Goal: Check status: Check status

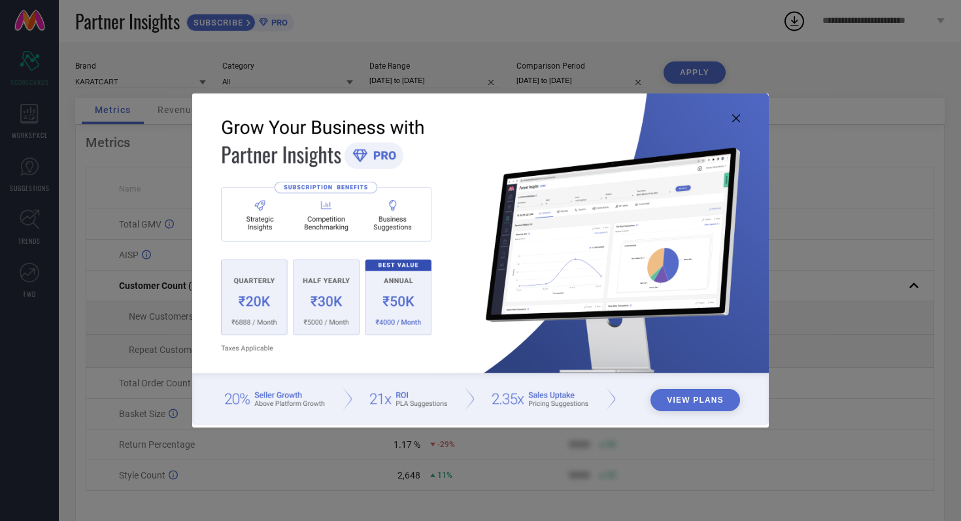
click at [737, 115] on icon at bounding box center [736, 118] width 8 height 8
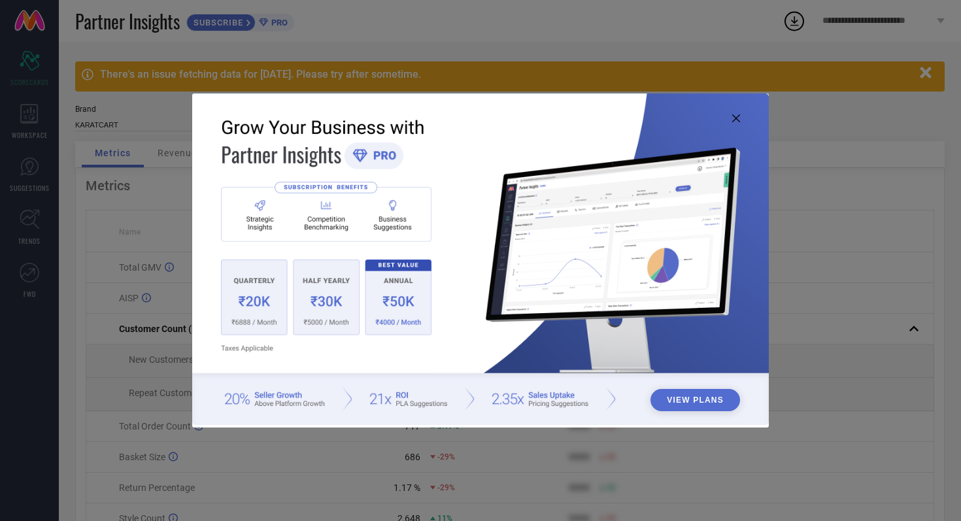
click at [736, 116] on icon at bounding box center [736, 118] width 8 height 8
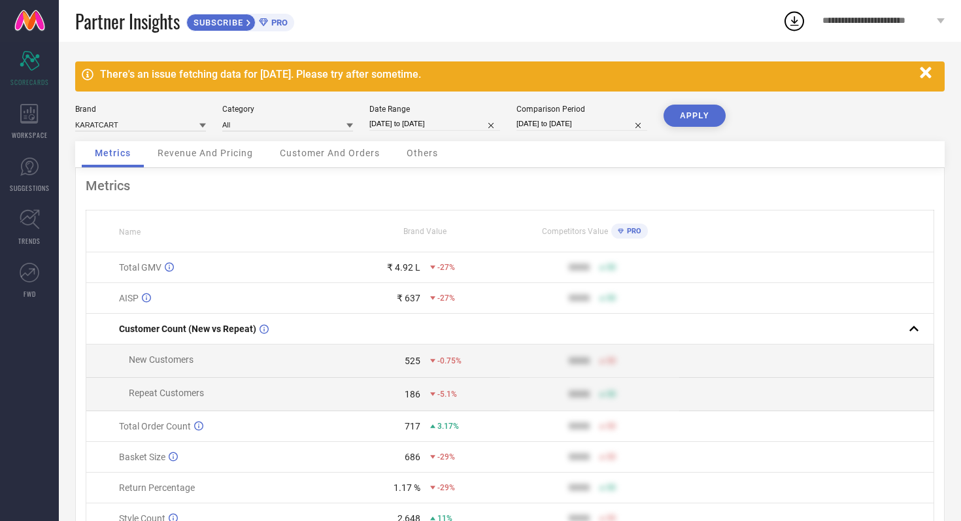
select select "8"
select select "2025"
select select "9"
select select "2025"
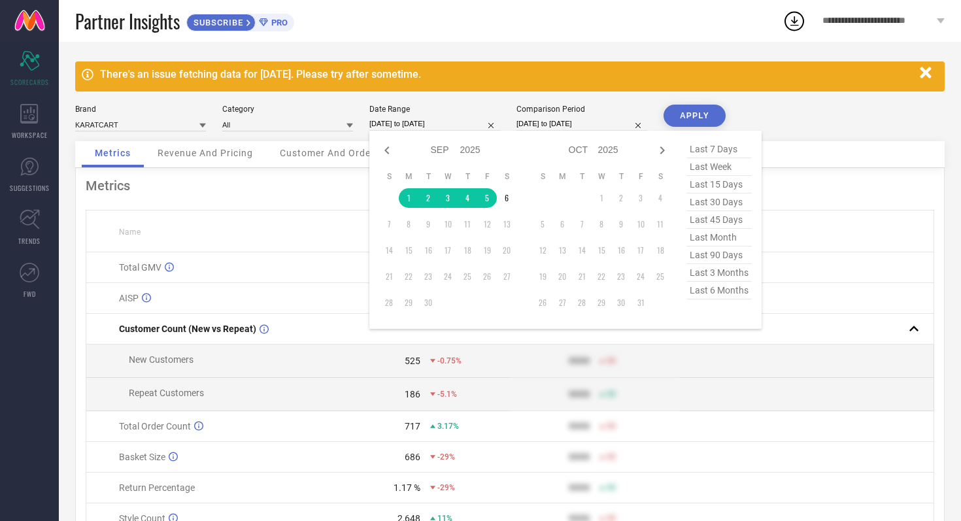
click at [460, 126] on input "[DATE] to [DATE]" at bounding box center [434, 124] width 131 height 14
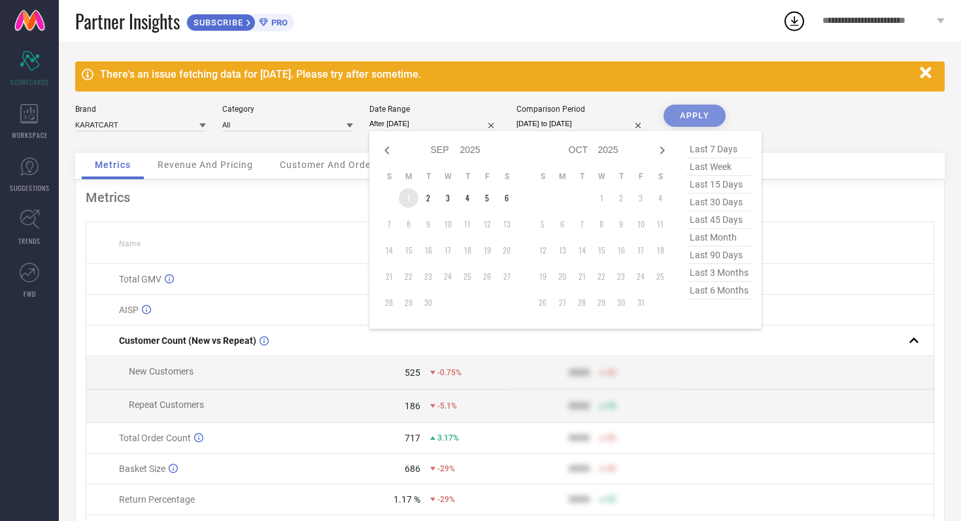
click at [412, 196] on td "1" at bounding box center [409, 198] width 20 height 20
type input "[DATE] to [DATE]"
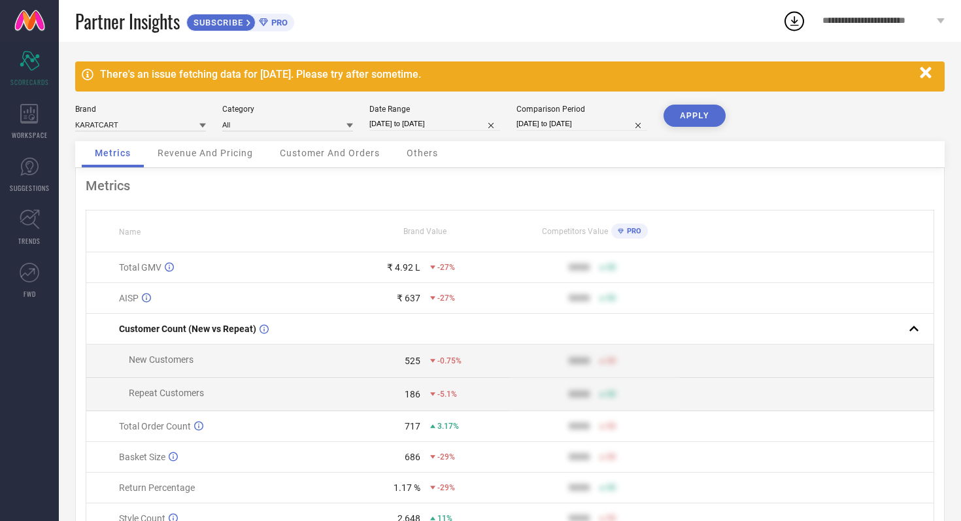
click at [607, 126] on input "[DATE] to [DATE]" at bounding box center [582, 124] width 131 height 14
select select "8"
select select "2024"
select select "9"
select select "2024"
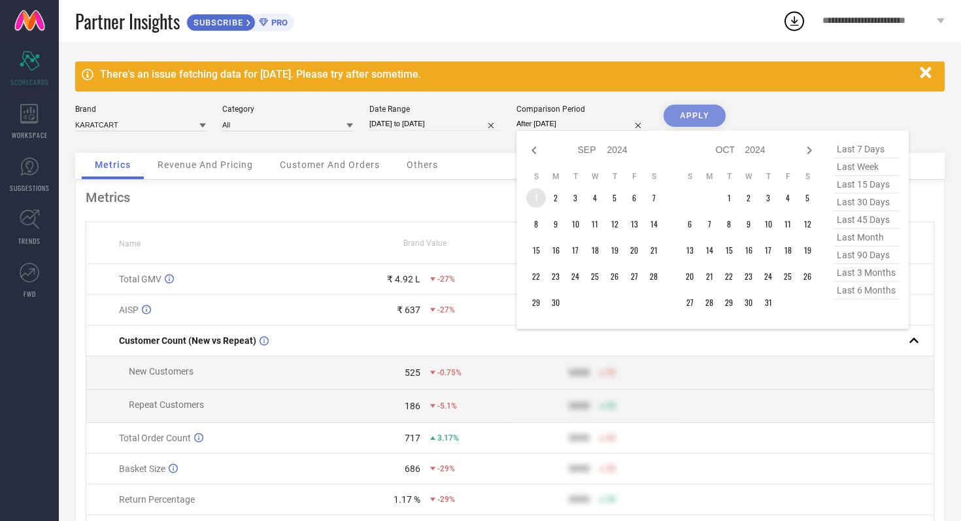
click at [532, 198] on td "1" at bounding box center [536, 198] width 20 height 20
type input "[DATE] to [DATE]"
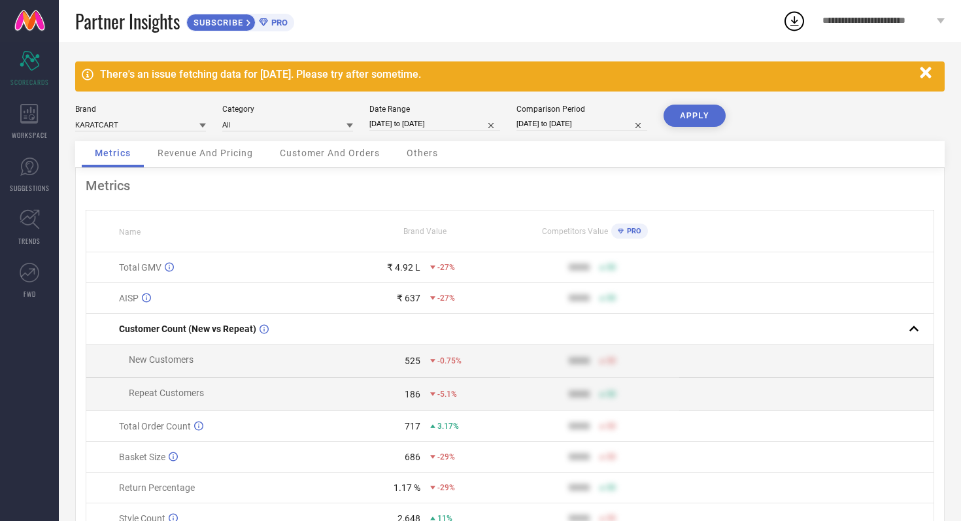
click at [689, 108] on button "APPLY" at bounding box center [695, 116] width 62 height 22
